Goal: Task Accomplishment & Management: Manage account settings

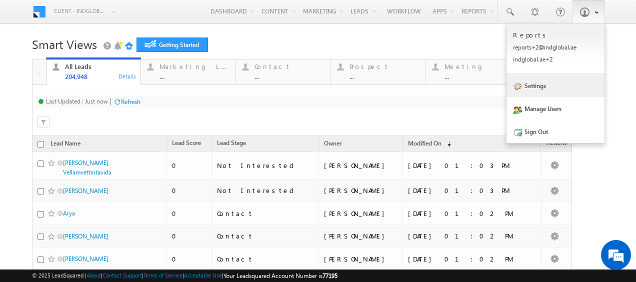
click at [537, 85] on link "Settings" at bounding box center [555, 85] width 98 height 23
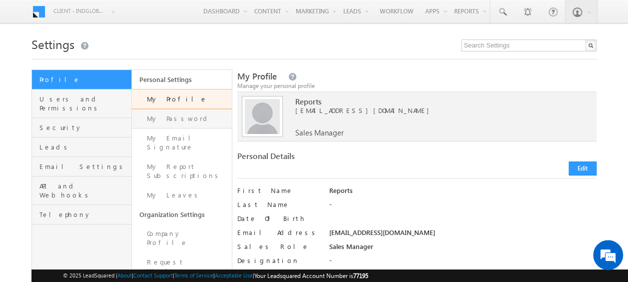
click at [166, 114] on link "My Password" at bounding box center [182, 118] width 100 height 19
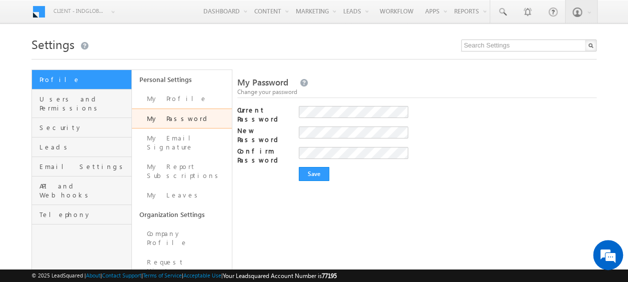
click at [357, 191] on div "My Password Change your password Current Password New Password Your password mu…" at bounding box center [417, 219] width 360 height 301
click at [315, 167] on input "Save" at bounding box center [314, 174] width 30 height 14
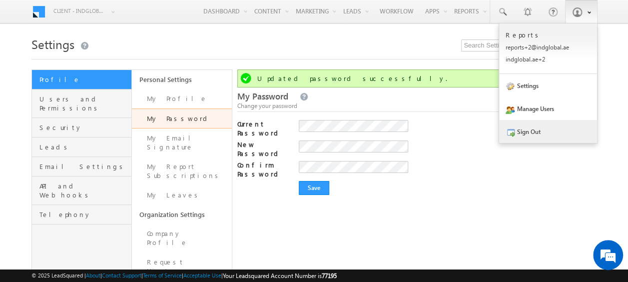
click at [540, 128] on link "Sign Out" at bounding box center [548, 131] width 98 height 23
